Goal: Obtain resource: Obtain resource

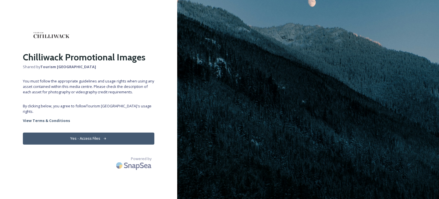
click at [89, 132] on button "Yes - Access Files" at bounding box center [89, 138] width 132 height 12
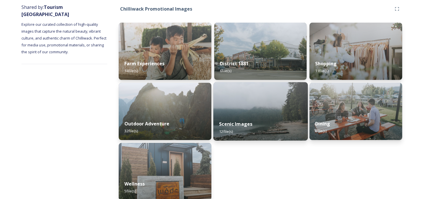
scroll to position [75, 0]
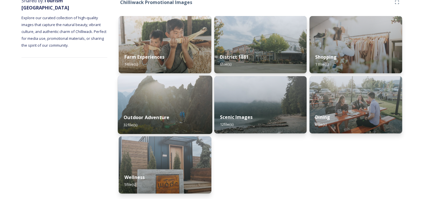
click at [171, 110] on div "Outdoor Adventure 32 file(s)" at bounding box center [165, 121] width 94 height 26
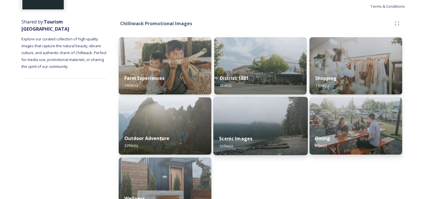
scroll to position [57, 0]
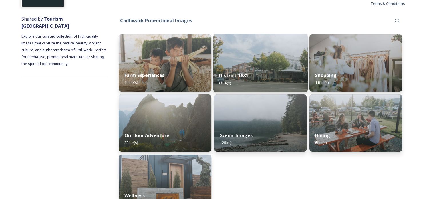
click at [271, 65] on img at bounding box center [260, 63] width 94 height 58
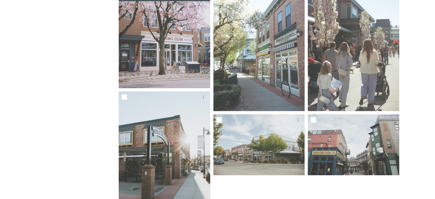
scroll to position [63, 0]
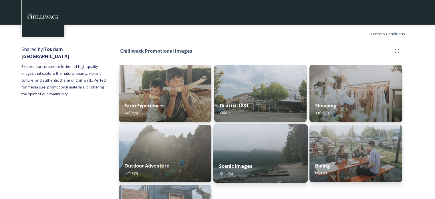
scroll to position [57, 0]
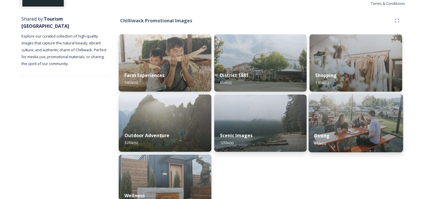
click at [349, 129] on div "Dining 6 file(s)" at bounding box center [356, 139] width 94 height 26
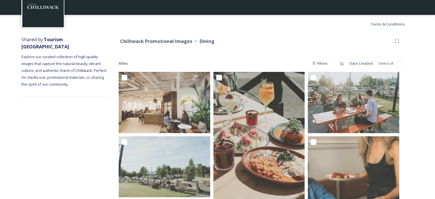
scroll to position [28, 0]
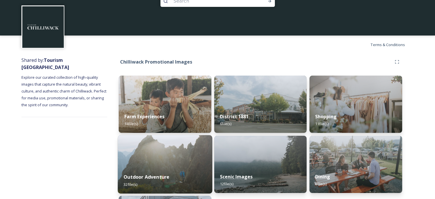
scroll to position [29, 0]
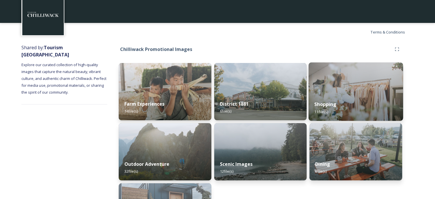
click at [341, 100] on div "Shopping 11 file(s)" at bounding box center [356, 108] width 94 height 26
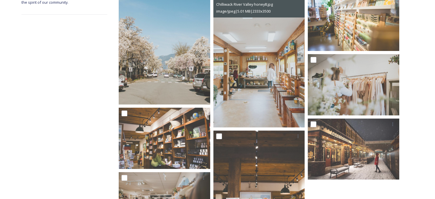
scroll to position [61, 0]
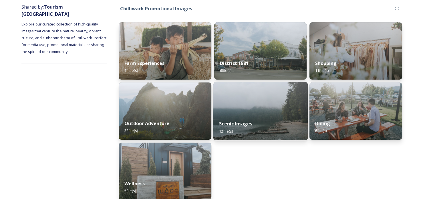
scroll to position [75, 0]
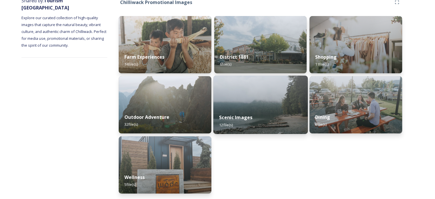
click at [272, 107] on img at bounding box center [260, 104] width 94 height 58
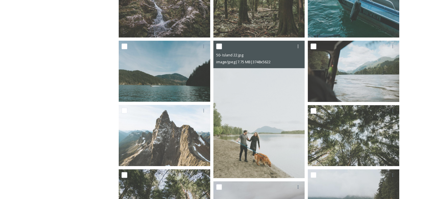
scroll to position [286, 0]
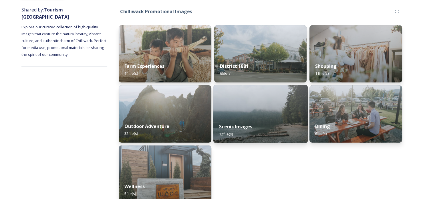
scroll to position [75, 0]
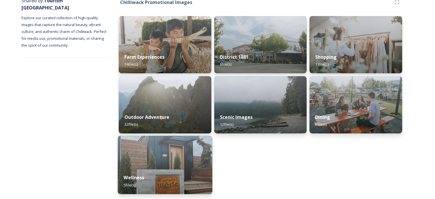
click at [158, 166] on img at bounding box center [165, 165] width 94 height 58
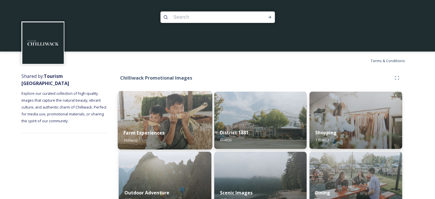
click at [163, 116] on img at bounding box center [165, 120] width 94 height 58
